Goal: Transaction & Acquisition: Purchase product/service

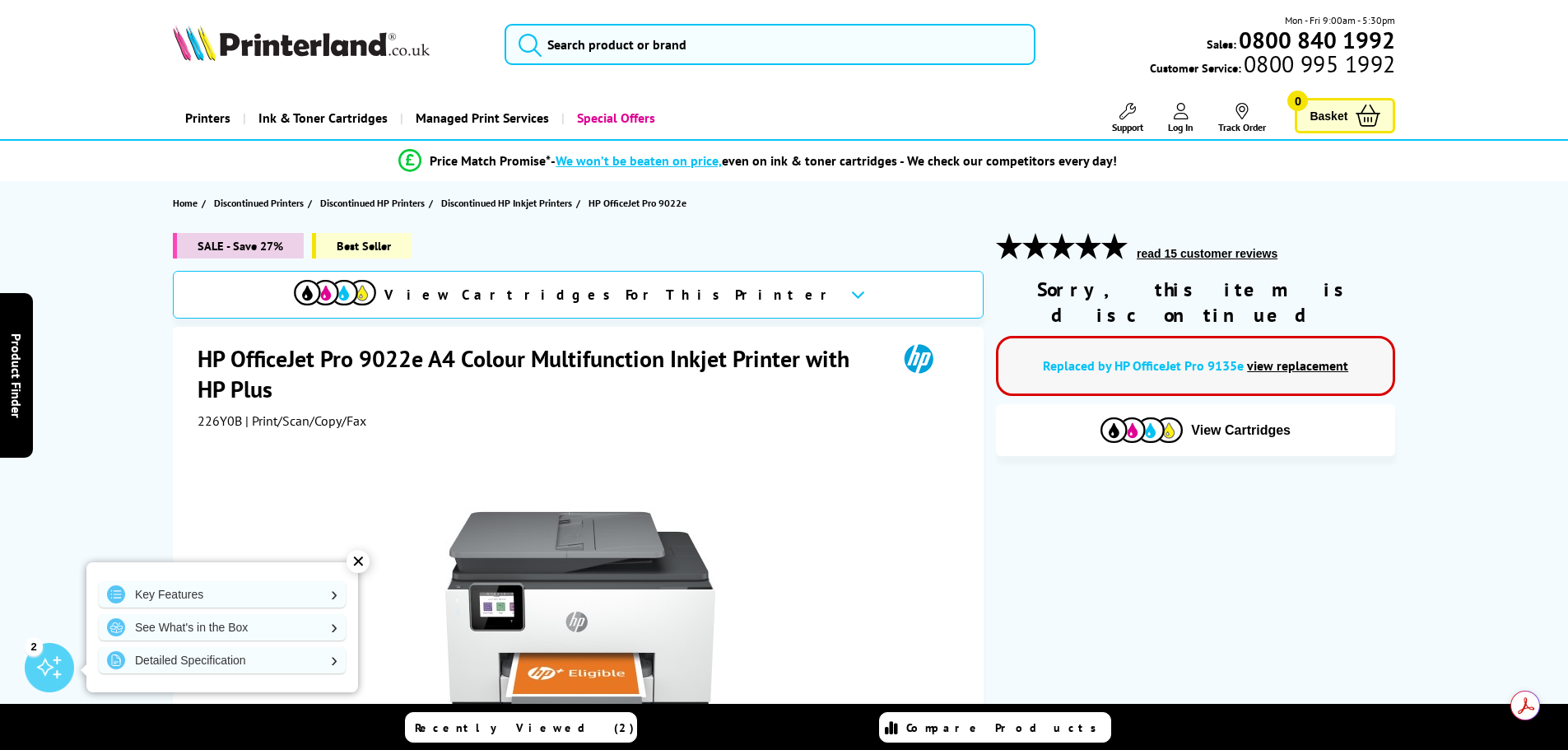
click at [688, 288] on span "View Cartridges For This Printer" at bounding box center [610, 294] width 452 height 18
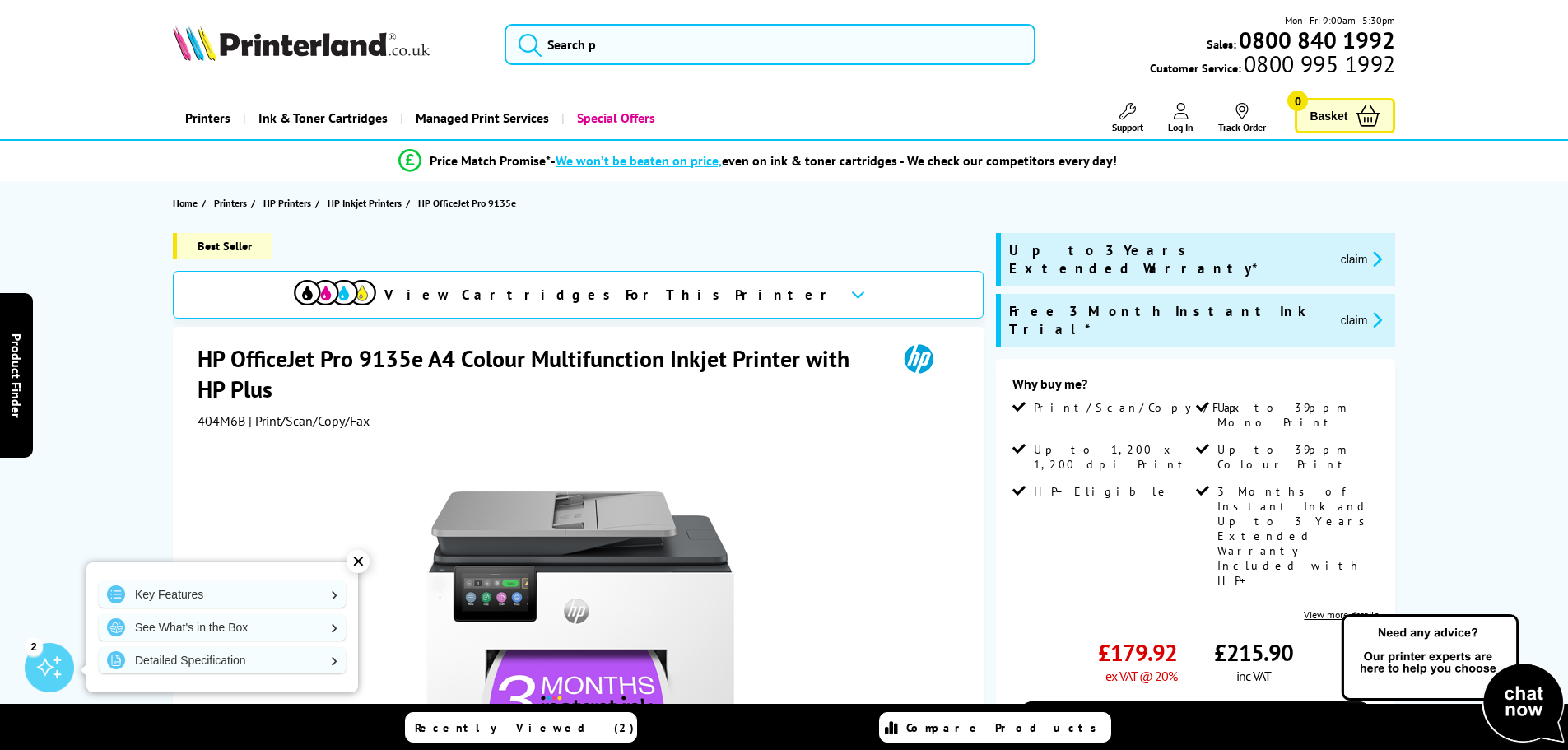
click at [526, 292] on span "View Cartridges For This Printer" at bounding box center [610, 294] width 452 height 18
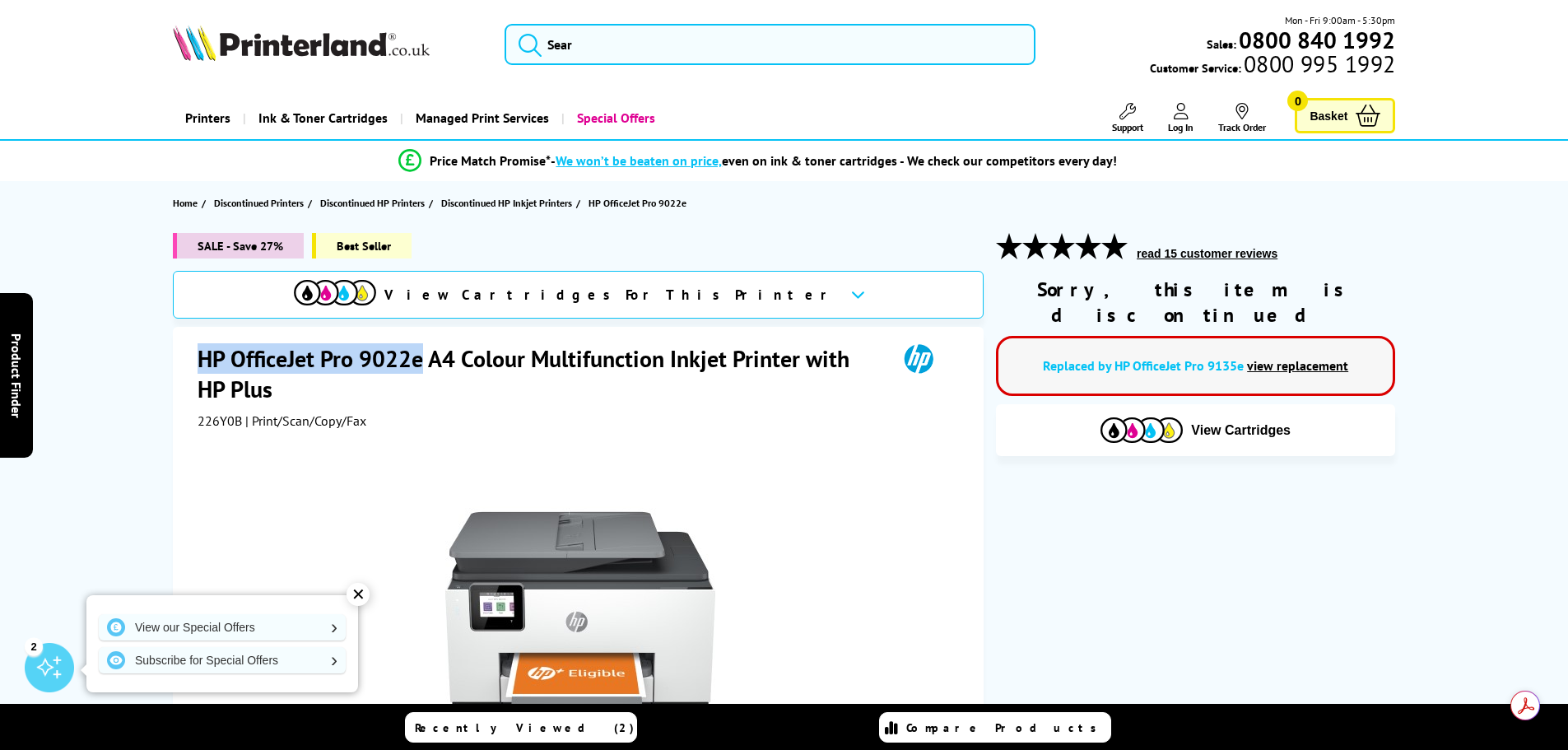
drag, startPoint x: 422, startPoint y: 363, endPoint x: 197, endPoint y: 367, distance: 225.0
click at [197, 367] on h1 "HP OfficeJet Pro 9022e A4 Colour Multifunction Inkjet Printer with HP Plus" at bounding box center [538, 373] width 683 height 61
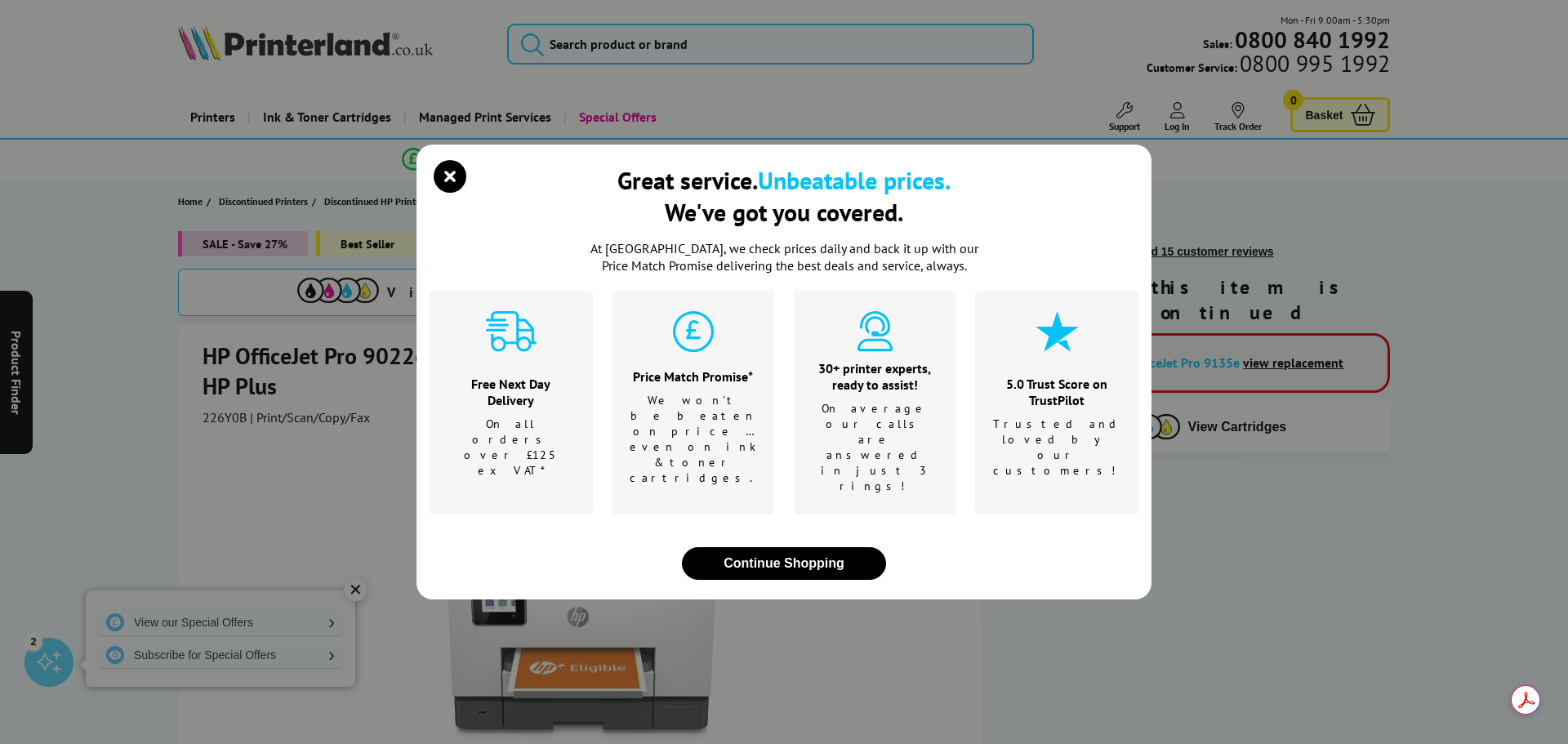
drag, startPoint x: 203, startPoint y: 363, endPoint x: 1068, endPoint y: 244, distance: 873.1
click at [1068, 240] on div "Great service. Unbeatable prices. We've got you covered." at bounding box center [783, 202] width 709 height 76
click at [783, 547] on button "Continue Shopping" at bounding box center [784, 564] width 204 height 32
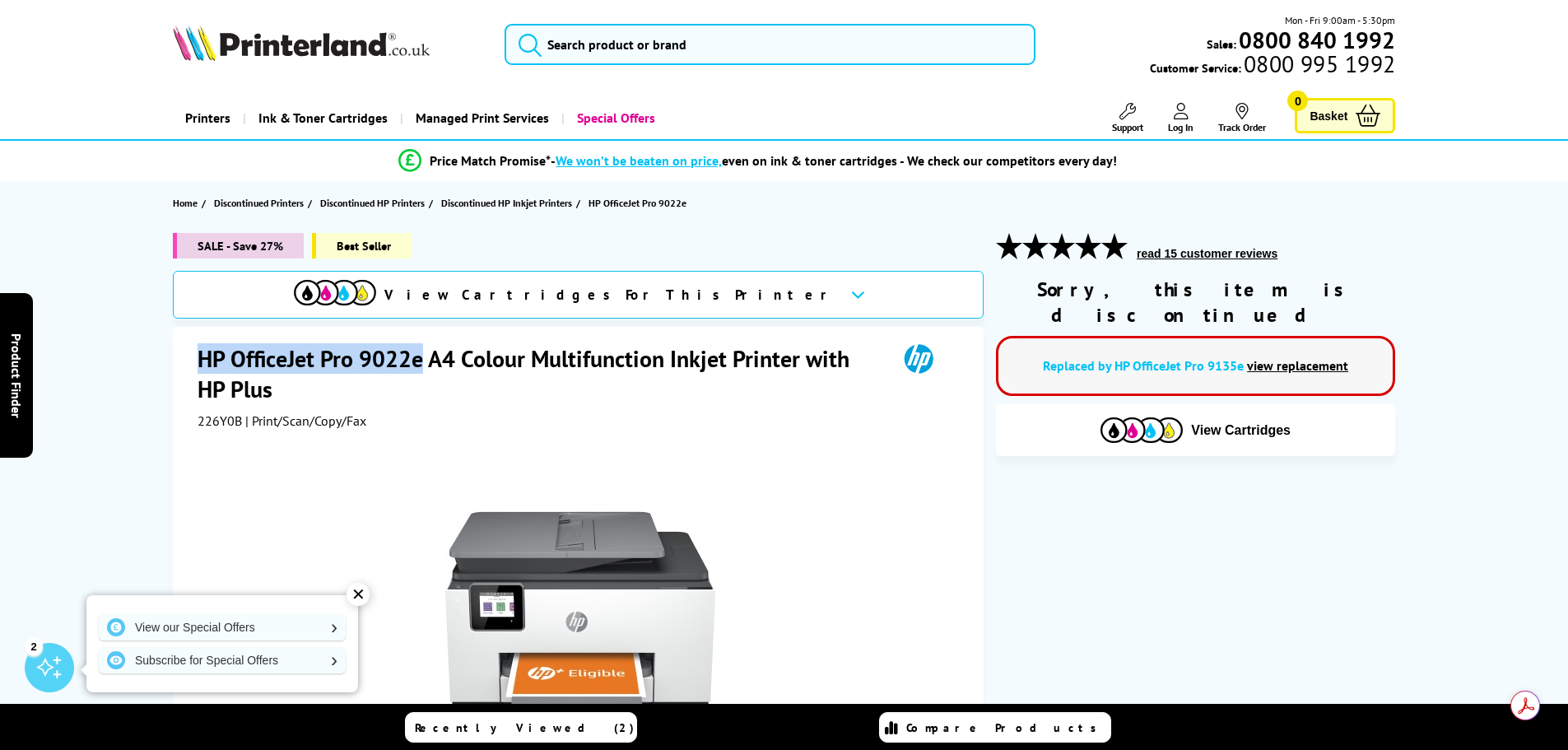
drag, startPoint x: 420, startPoint y: 360, endPoint x: 203, endPoint y: 365, distance: 217.1
click at [203, 365] on h1 "HP OfficeJet Pro 9022e A4 Colour Multifunction Inkjet Printer with HP Plus" at bounding box center [538, 373] width 683 height 61
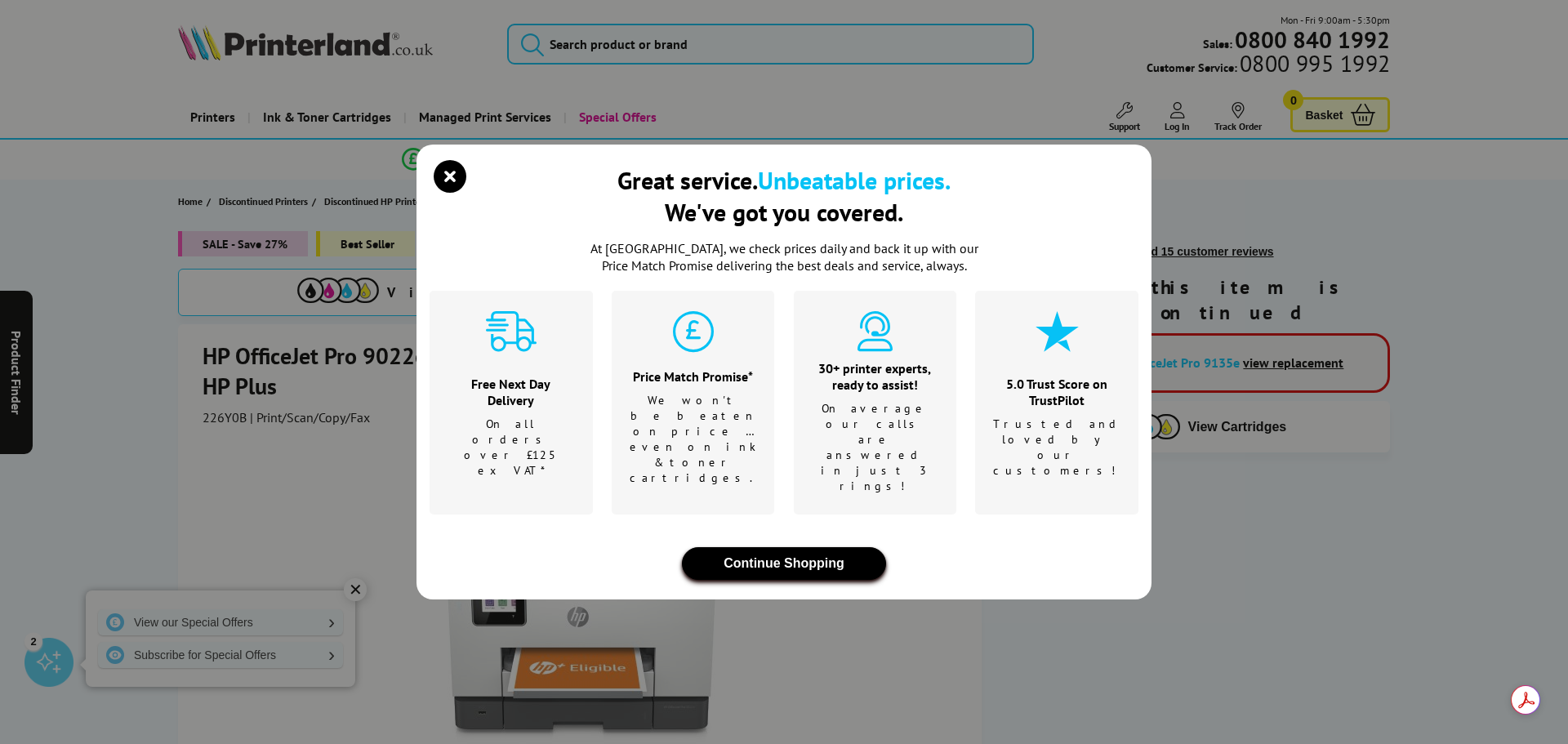
drag, startPoint x: 209, startPoint y: 360, endPoint x: 777, endPoint y: 534, distance: 594.1
click at [777, 547] on button "Continue Shopping" at bounding box center [784, 564] width 204 height 32
